Goal: Transaction & Acquisition: Purchase product/service

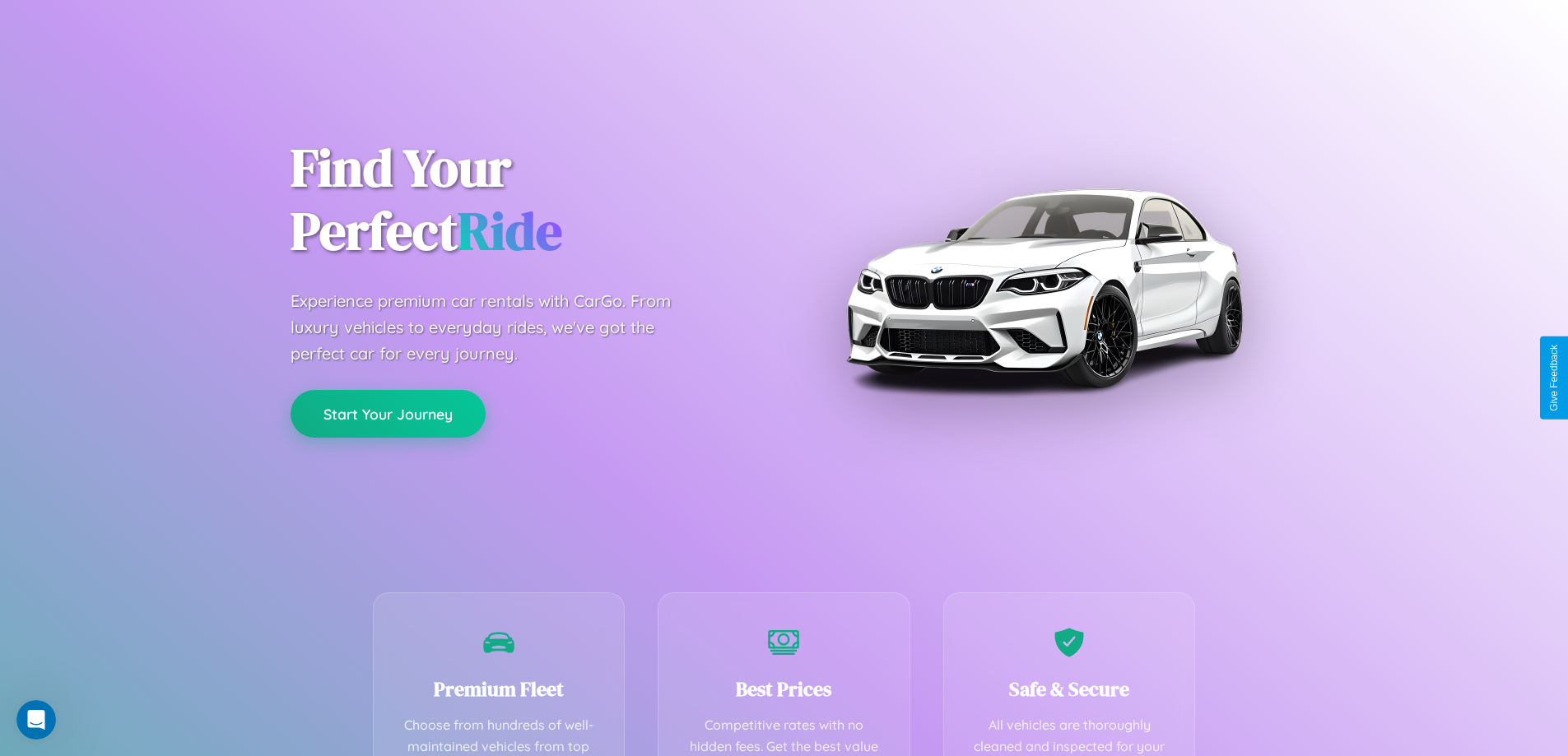
click at [388, 414] on button "Start Your Journey" at bounding box center [388, 413] width 195 height 48
click at [388, 413] on button "Start Your Journey" at bounding box center [388, 413] width 195 height 48
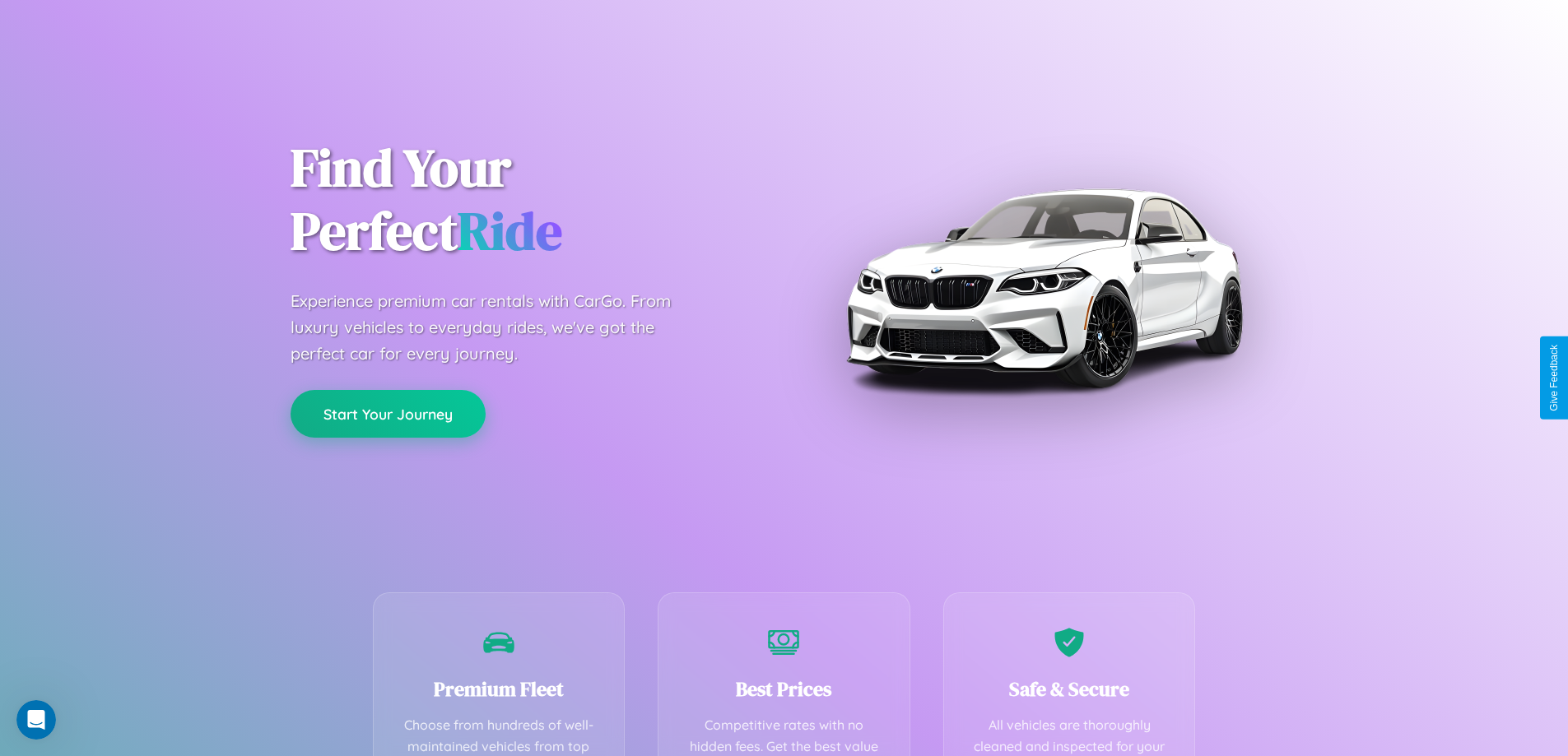
click at [388, 413] on button "Start Your Journey" at bounding box center [388, 413] width 195 height 48
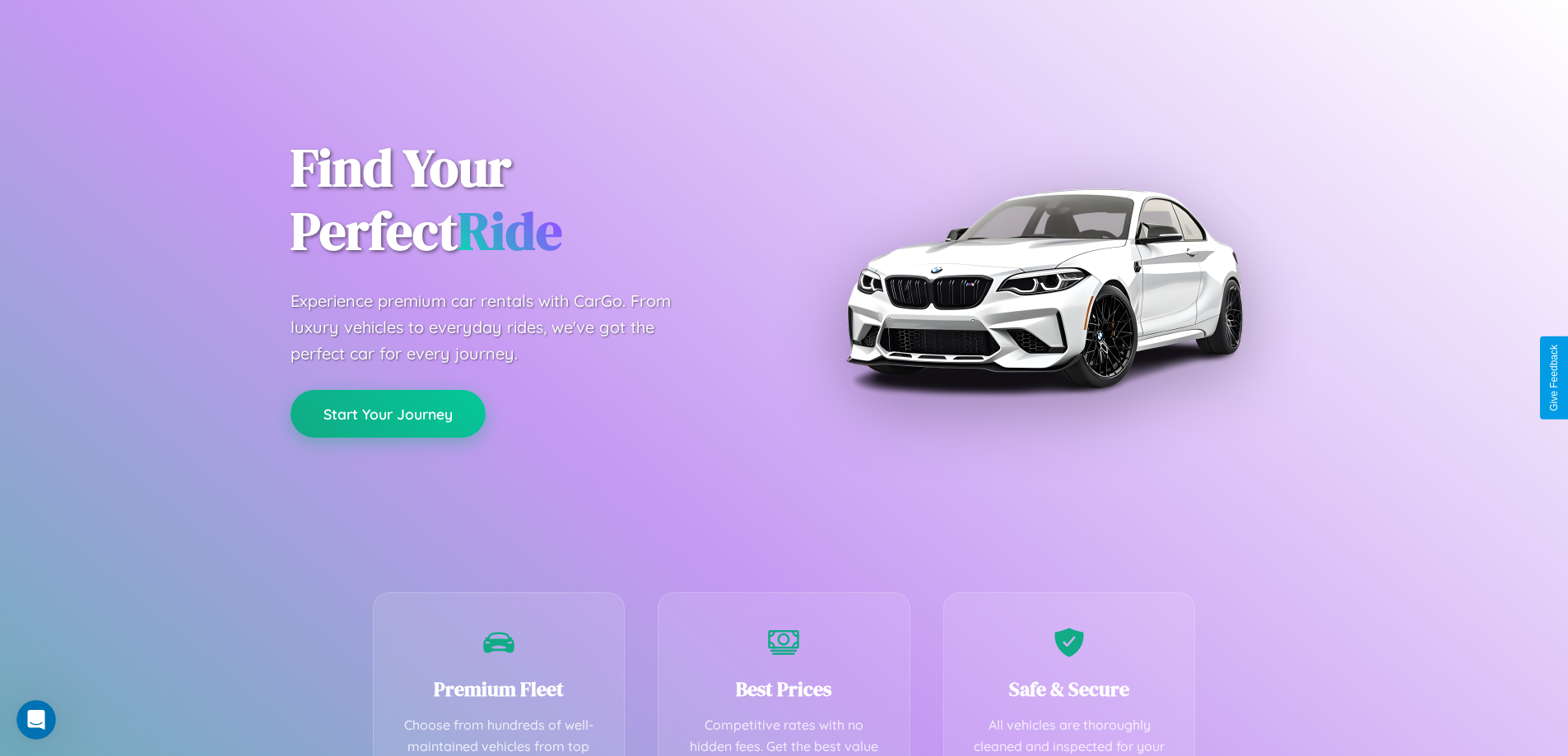
click at [388, 413] on button "Start Your Journey" at bounding box center [388, 413] width 195 height 48
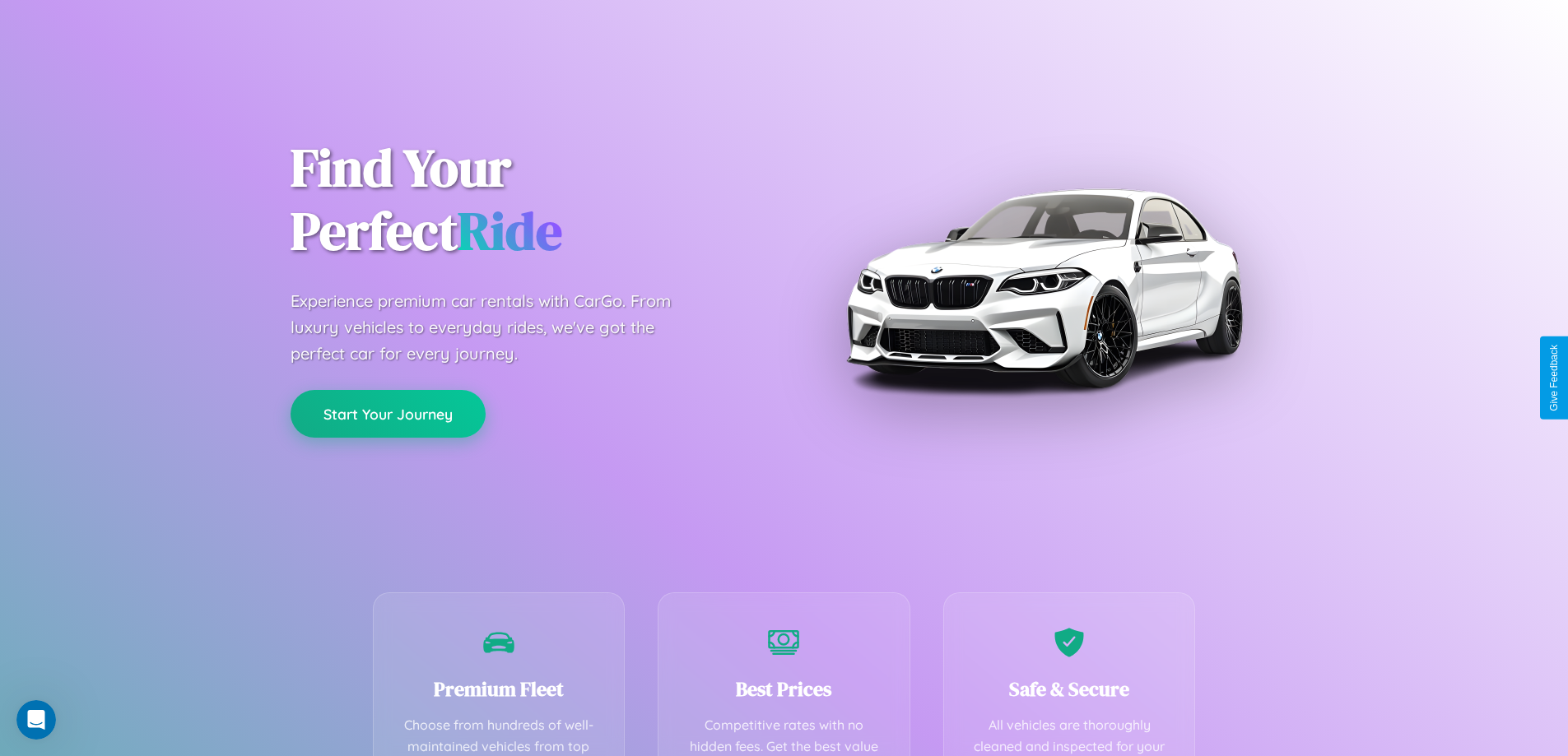
click at [388, 413] on button "Start Your Journey" at bounding box center [388, 413] width 195 height 48
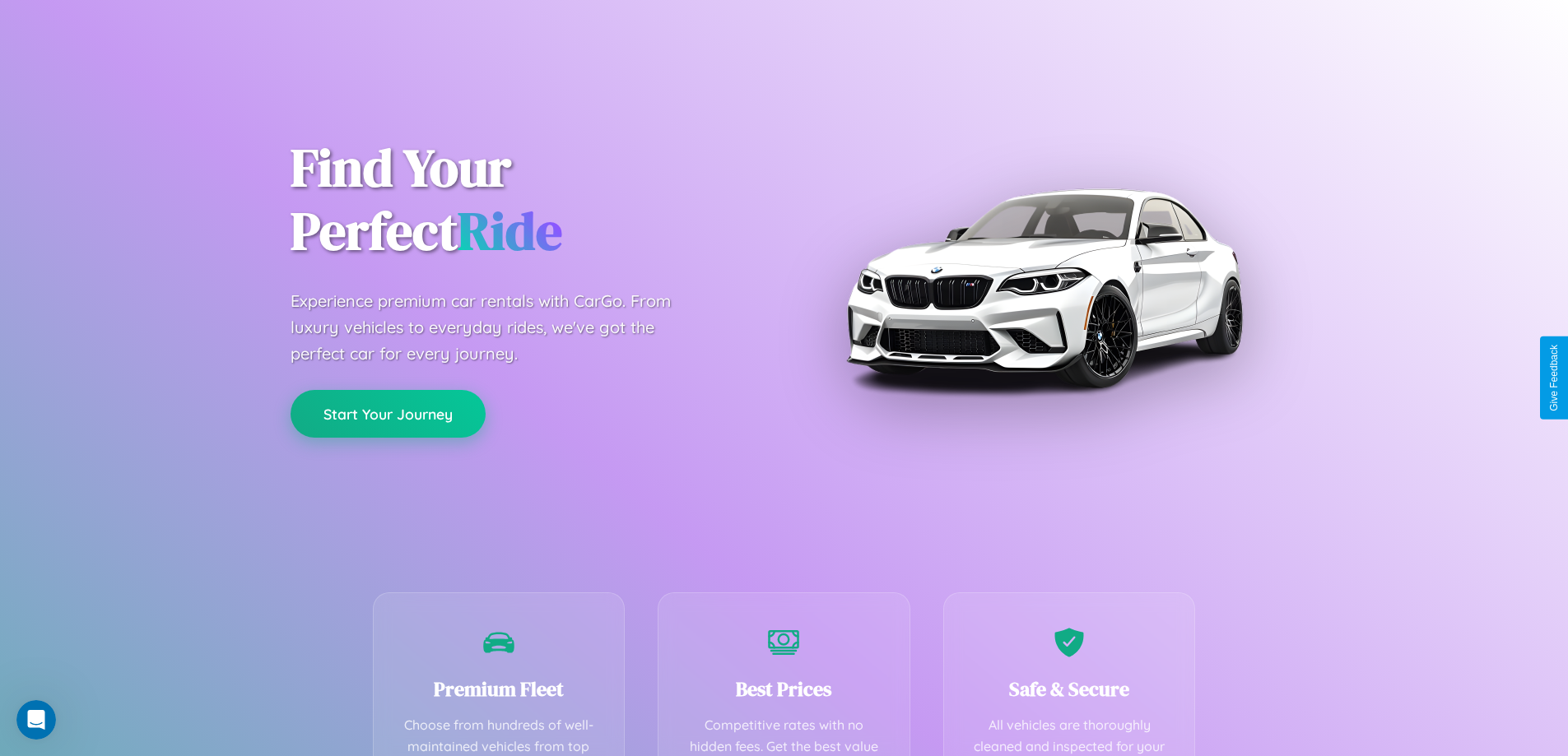
click at [388, 413] on button "Start Your Journey" at bounding box center [388, 413] width 195 height 48
